Goal: Information Seeking & Learning: Learn about a topic

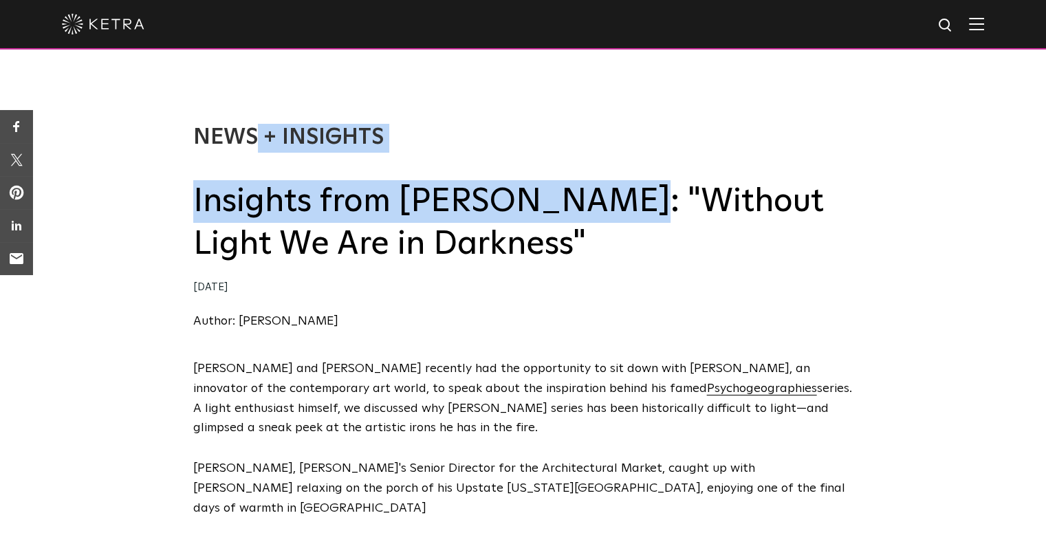
click at [583, 210] on div "News + Insights Insights from [PERSON_NAME]: "Without Light We Are in Darkness"…" at bounding box center [523, 214] width 1046 height 290
copy div "News + Insights Insights from [PERSON_NAME]"
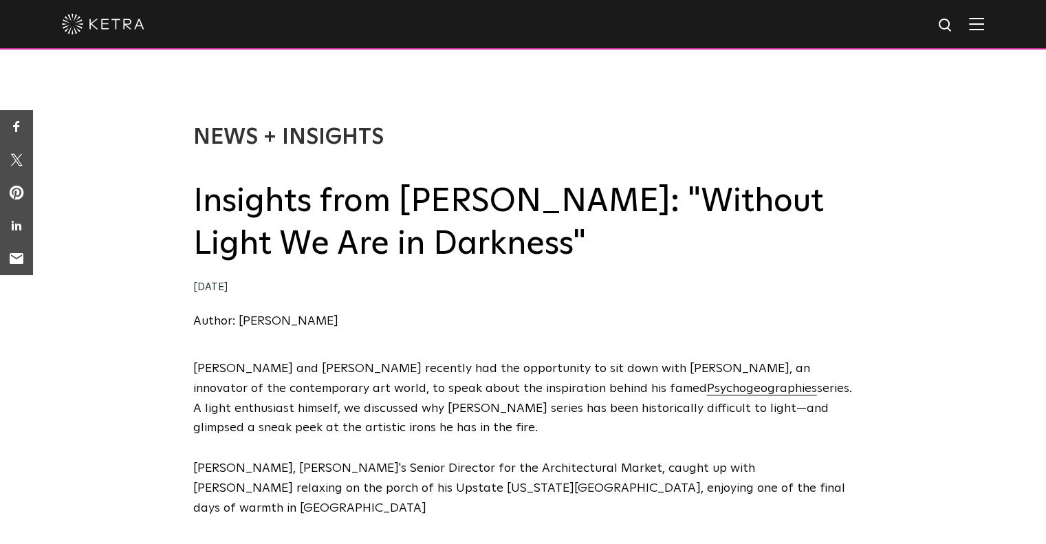
click at [519, 204] on h2 "Insights from [PERSON_NAME]: "Without Light We Are in Darkness"" at bounding box center [523, 223] width 660 height 86
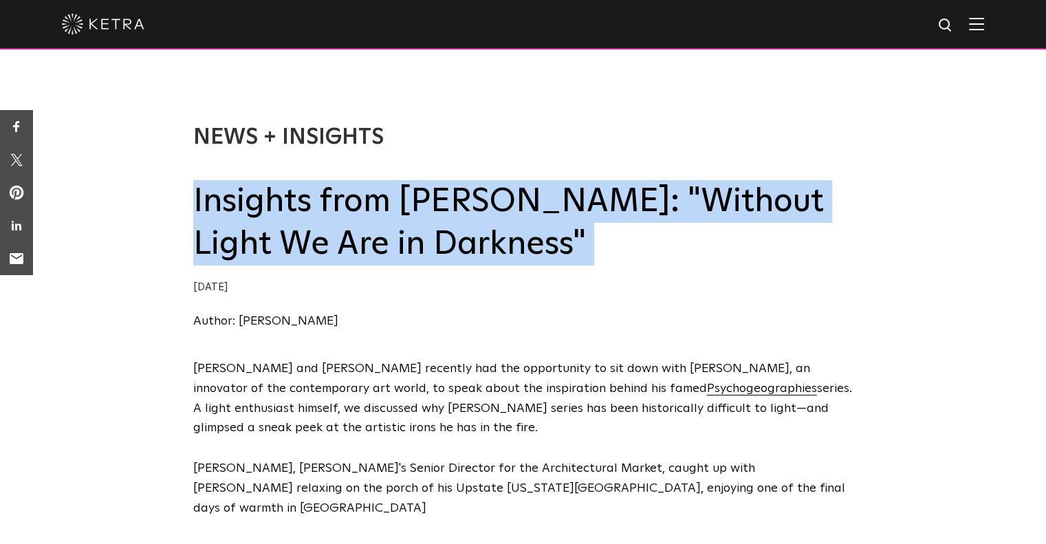
click at [519, 204] on h2 "Insights from [PERSON_NAME]: "Without Light We Are in Darkness"" at bounding box center [523, 223] width 660 height 86
copy div "Insights from [PERSON_NAME]: "Without Light We Are in Darkness""
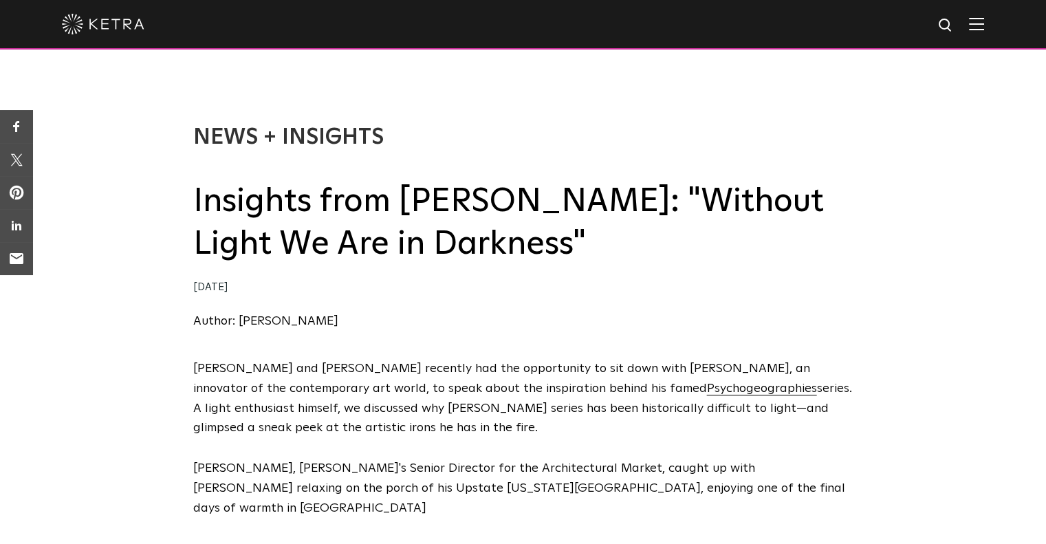
click at [366, 411] on span "series. A light enthusiast himself, we discussed why [PERSON_NAME] series has b…" at bounding box center [522, 408] width 659 height 52
click at [361, 401] on span "series. A light enthusiast himself, we discussed why [PERSON_NAME] series has b…" at bounding box center [522, 408] width 659 height 52
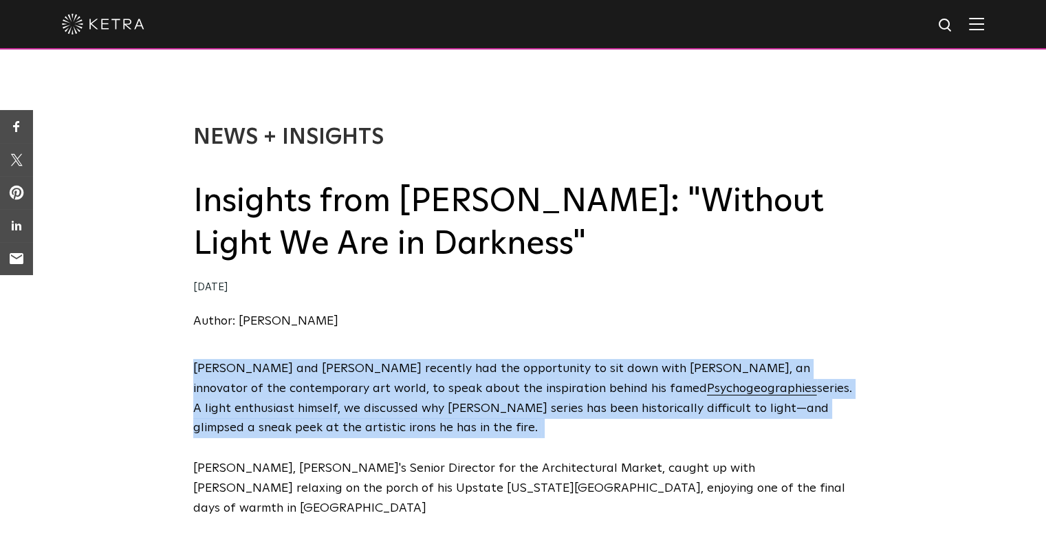
click at [361, 401] on span "series. A light enthusiast himself, we discussed why [PERSON_NAME] series has b…" at bounding box center [522, 408] width 659 height 52
copy span "Ketra and Lutron recently had the opportunity to sit down with Dustin Yellin, a…"
